Goal: Find specific page/section: Find specific page/section

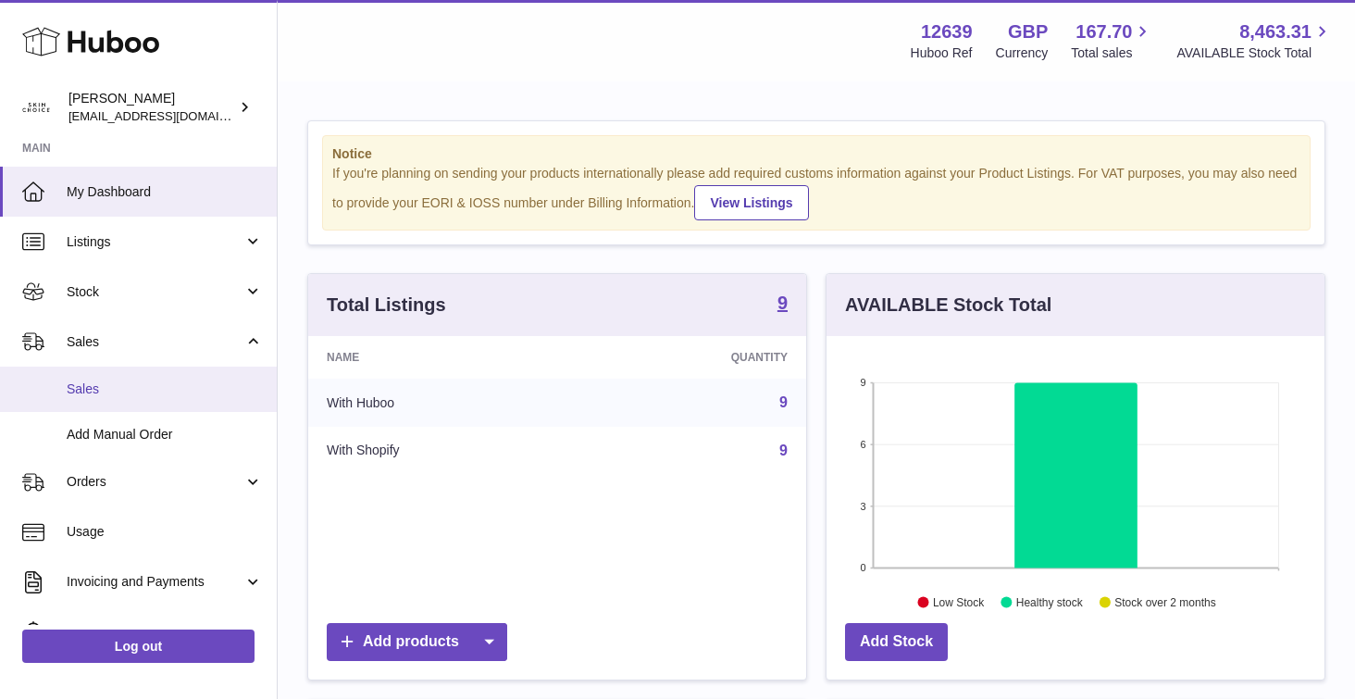
scroll to position [289, 498]
click at [180, 379] on link "Sales" at bounding box center [138, 388] width 277 height 45
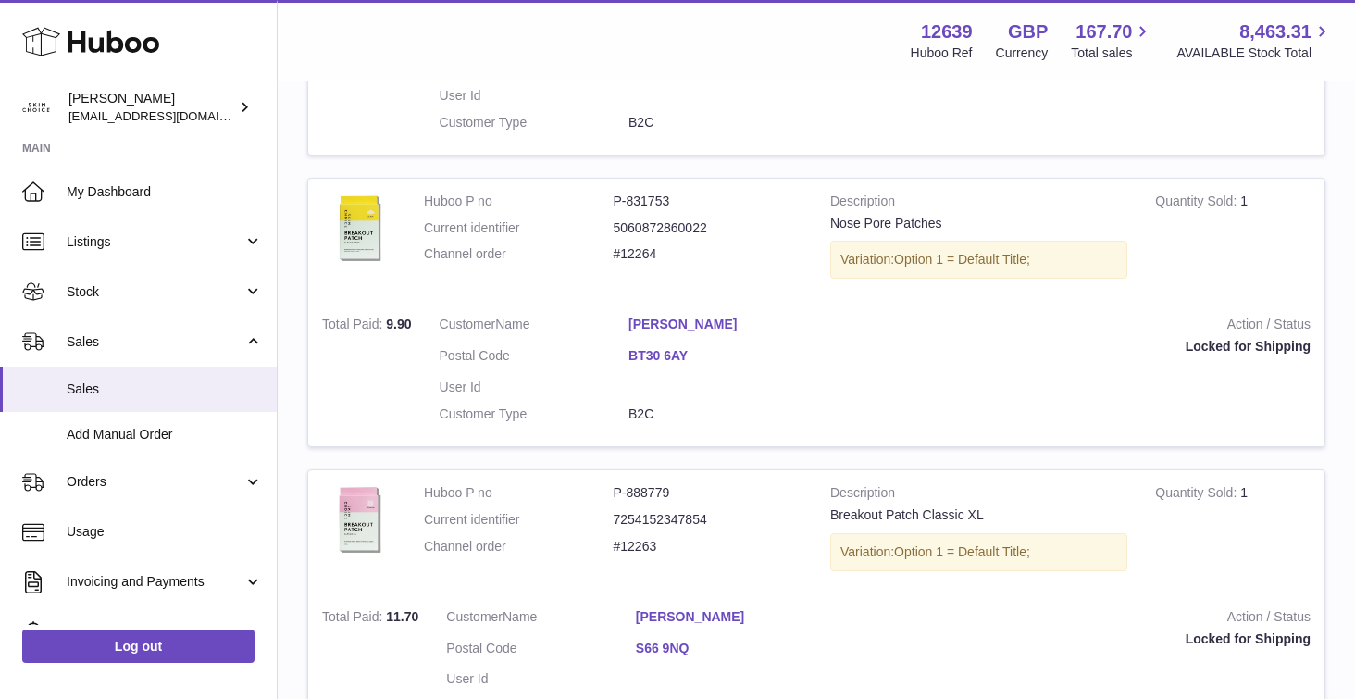
scroll to position [2816, 0]
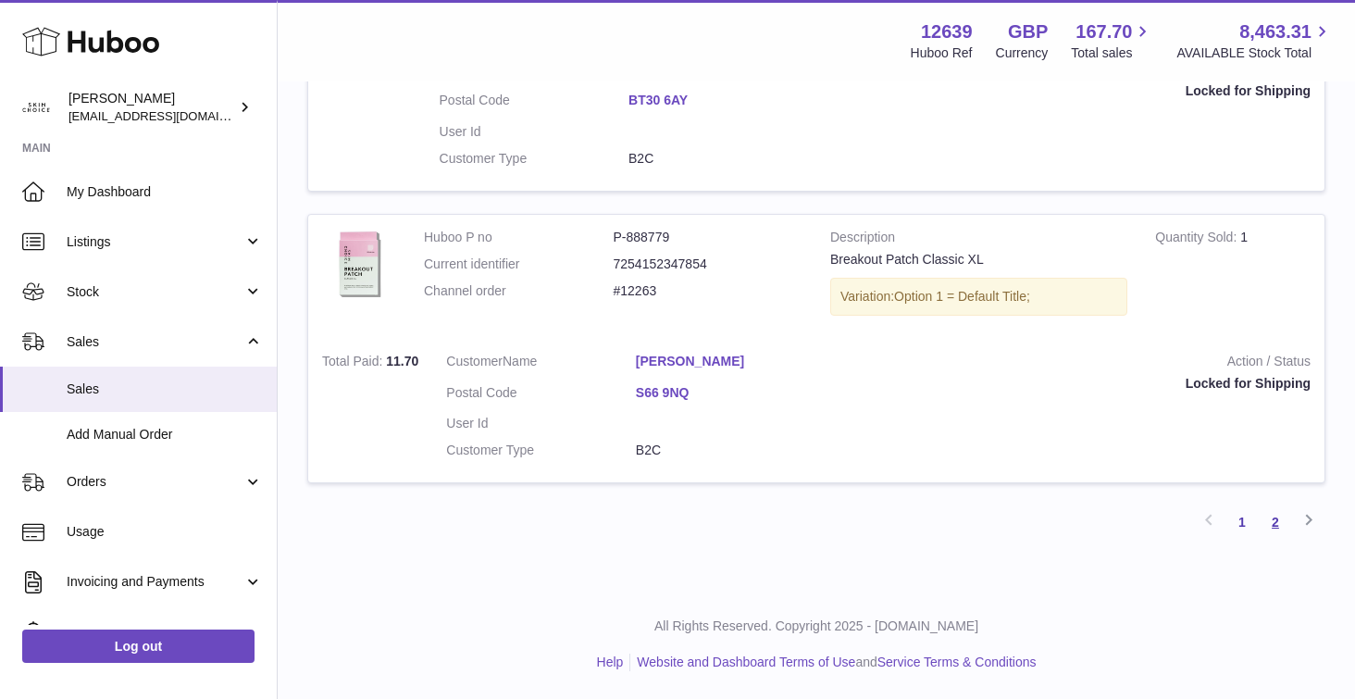
click at [1268, 522] on link "2" at bounding box center [1275, 521] width 33 height 33
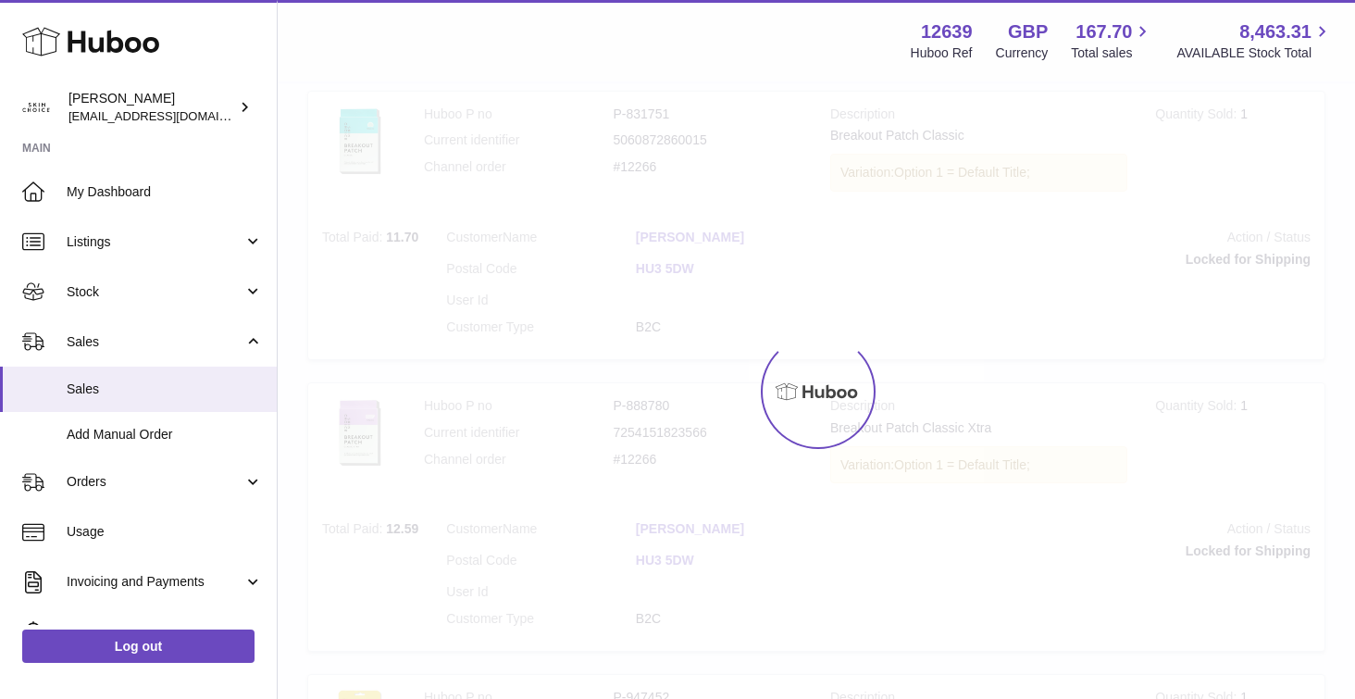
scroll to position [83, 0]
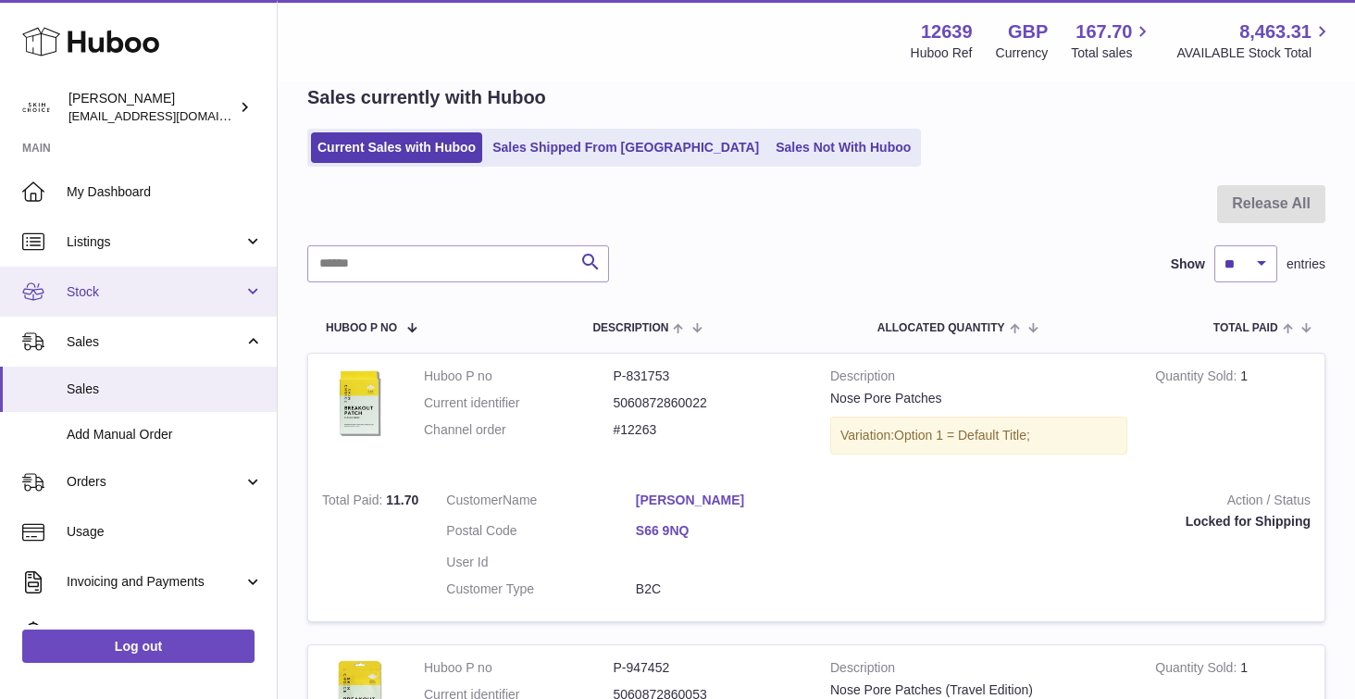
click at [207, 299] on span "Stock" at bounding box center [155, 292] width 177 height 18
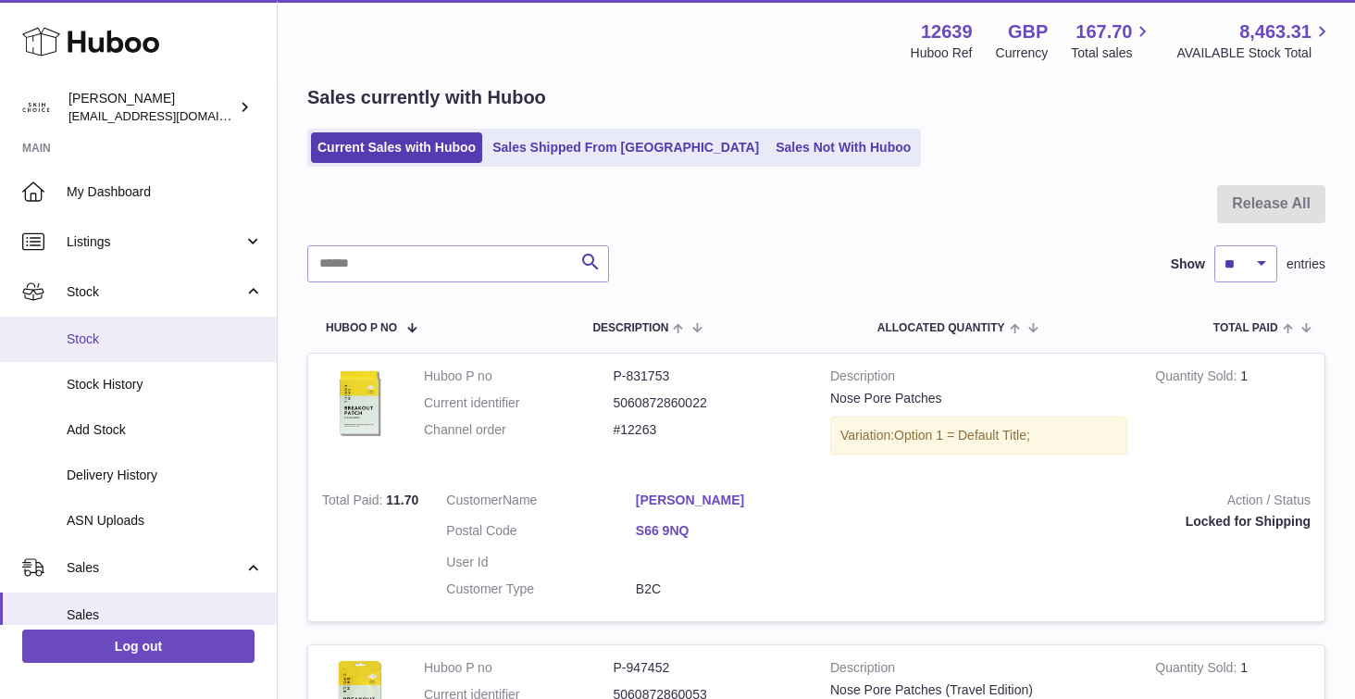
click at [195, 340] on span "Stock" at bounding box center [165, 339] width 196 height 18
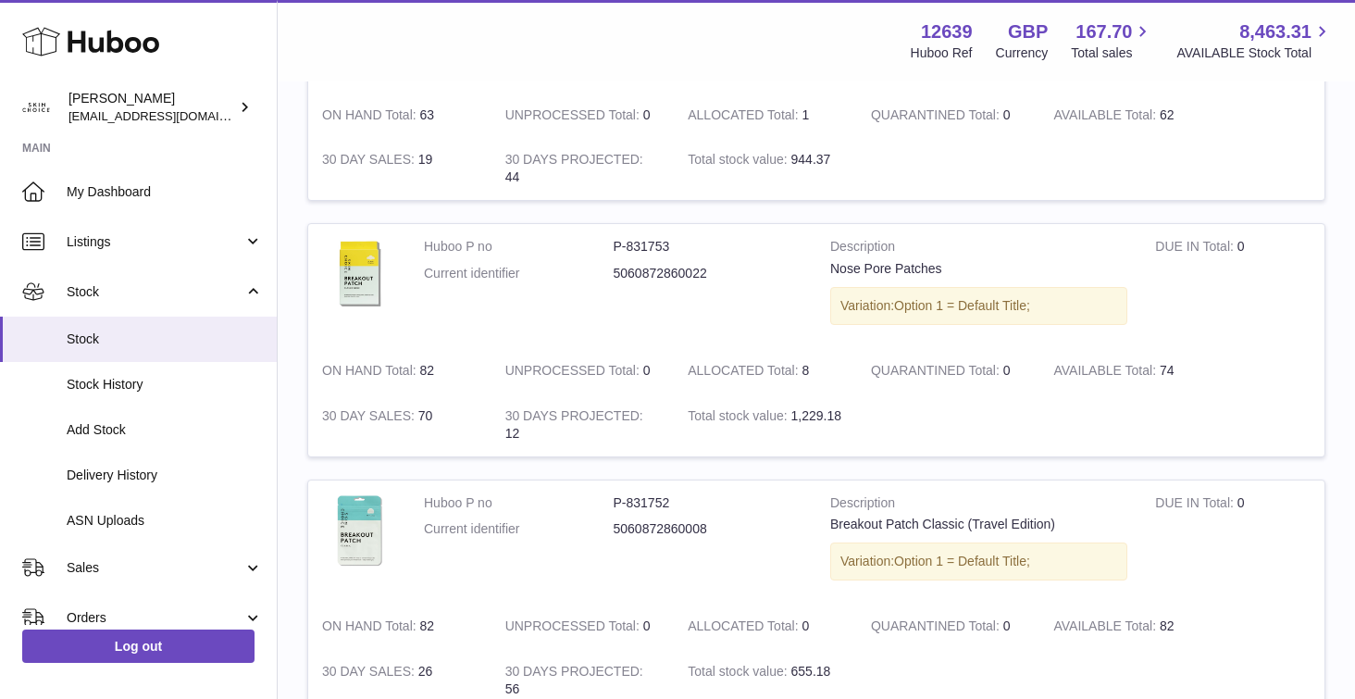
scroll to position [1516, 0]
